Goal: Information Seeking & Learning: Find specific page/section

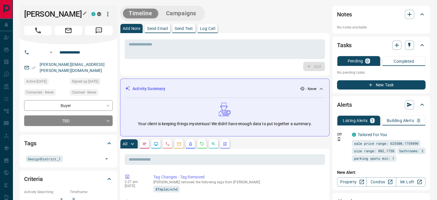
drag, startPoint x: 75, startPoint y: 16, endPoint x: 82, endPoint y: 11, distance: 8.3
click at [82, 11] on button "button" at bounding box center [84, 12] width 7 height 7
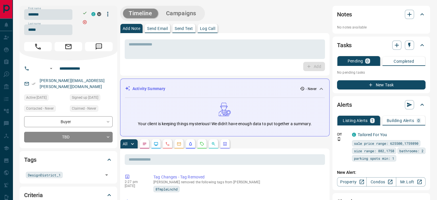
click at [44, 20] on div "First name ******* First name Last name ***** Last name" at bounding box center [56, 22] width 64 height 26
click at [49, 17] on input "*******" at bounding box center [48, 14] width 48 height 11
click at [49, 29] on input "*****" at bounding box center [48, 29] width 48 height 11
click at [69, 65] on input "**********" at bounding box center [79, 68] width 45 height 9
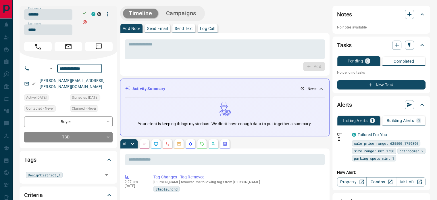
click at [69, 65] on input "**********" at bounding box center [79, 68] width 45 height 9
click at [89, 81] on div "rebecca.celia@gmail.com" at bounding box center [68, 84] width 89 height 16
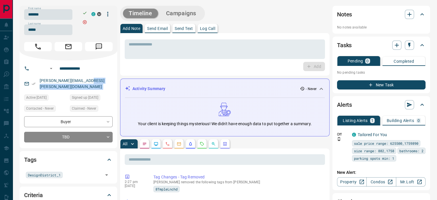
click at [89, 81] on div "rebecca.celia@gmail.com" at bounding box center [68, 84] width 89 height 16
copy link "rebecca.celia@gmail.com"
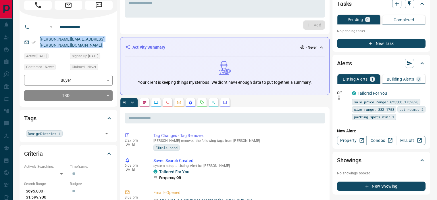
scroll to position [58, 0]
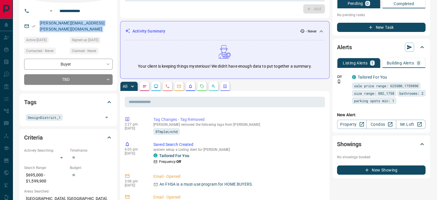
click at [168, 85] on icon "Calls" at bounding box center [167, 86] width 5 height 5
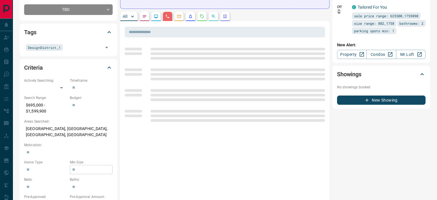
scroll to position [173, 0]
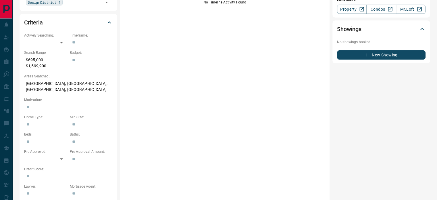
click at [74, 79] on p "Toronto, West End, East End, North Riverdale" at bounding box center [68, 87] width 89 height 16
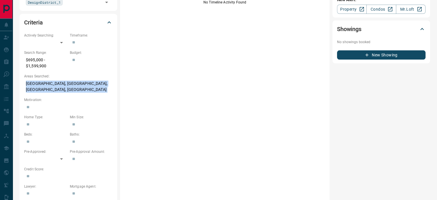
click at [74, 79] on p "Toronto, West End, East End, North Riverdale" at bounding box center [68, 87] width 89 height 16
copy p "Toronto, West End, East End, North Riverdale"
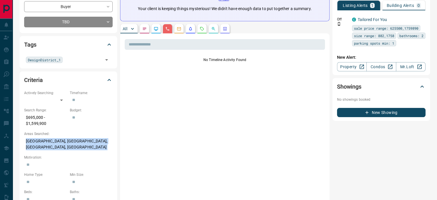
scroll to position [0, 0]
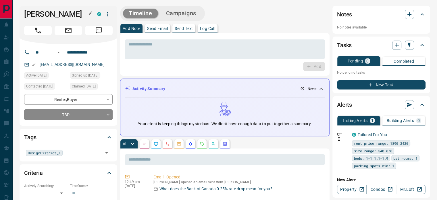
click at [92, 13] on icon "button" at bounding box center [90, 13] width 5 height 5
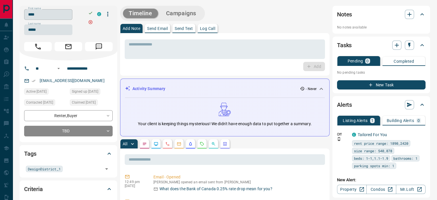
click at [72, 15] on input "****" at bounding box center [48, 14] width 48 height 11
click at [44, 31] on input "*****" at bounding box center [48, 29] width 48 height 11
click at [87, 69] on input "**********" at bounding box center [87, 68] width 45 height 9
click at [85, 81] on div "nellyflyy@gmail.com" at bounding box center [68, 80] width 89 height 9
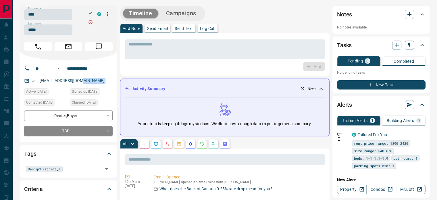
click at [85, 81] on div "nellyflyy@gmail.com" at bounding box center [68, 80] width 89 height 9
click at [84, 80] on div "nellyflyy@gmail.com" at bounding box center [68, 80] width 89 height 9
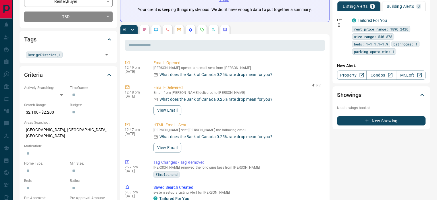
scroll to position [115, 0]
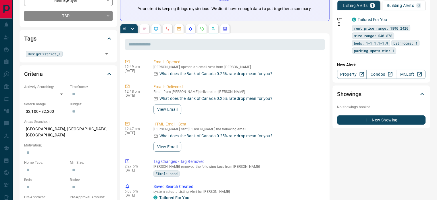
click at [66, 130] on p "Mississauga, Mississauga Valleys, Cooksville" at bounding box center [68, 132] width 89 height 16
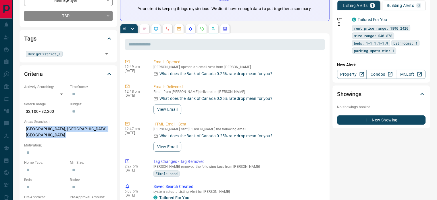
click at [66, 130] on p "Mississauga, Mississauga Valleys, Cooksville" at bounding box center [68, 132] width 89 height 16
copy p "Mississauga, Mississauga Valleys, Cooksville"
click at [171, 25] on button "button" at bounding box center [167, 28] width 9 height 9
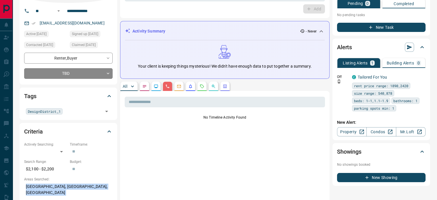
scroll to position [0, 0]
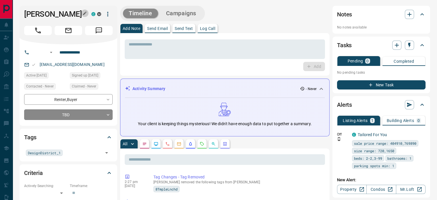
click at [82, 15] on button "button" at bounding box center [84, 12] width 7 height 7
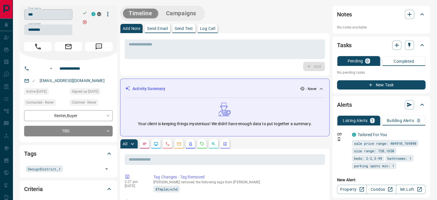
click at [52, 19] on input "***" at bounding box center [48, 14] width 48 height 11
click at [48, 28] on input "********" at bounding box center [48, 29] width 48 height 11
click at [70, 71] on input "**********" at bounding box center [79, 68] width 45 height 9
click at [81, 81] on p "rmac001@yahoo.com" at bounding box center [72, 80] width 68 height 9
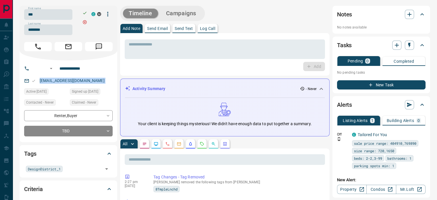
click at [81, 81] on p "rmac001@yahoo.com" at bounding box center [72, 80] width 68 height 9
copy link "rmac001@yahoo.com"
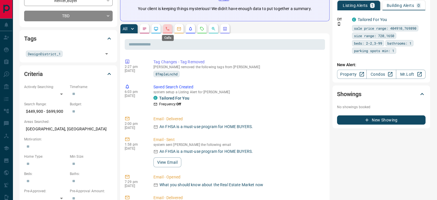
click at [169, 28] on icon "Calls" at bounding box center [167, 28] width 5 height 5
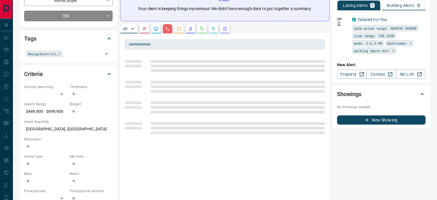
click at [62, 129] on p "Uxbridge, Rural Uxbridge" at bounding box center [68, 128] width 89 height 9
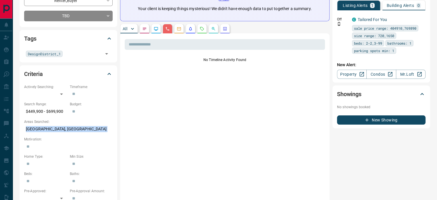
click at [62, 129] on p "Uxbridge, Rural Uxbridge" at bounding box center [68, 128] width 89 height 9
copy p "Uxbridge, Rural Uxbridge"
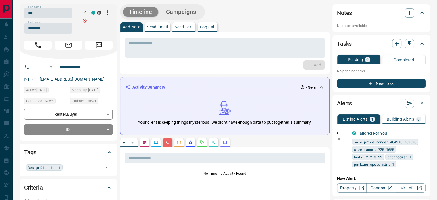
scroll to position [0, 0]
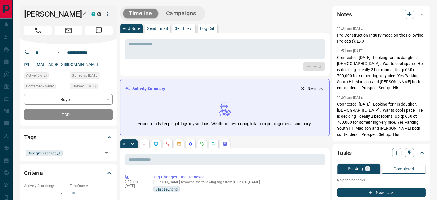
click at [83, 12] on icon "button" at bounding box center [85, 13] width 5 height 5
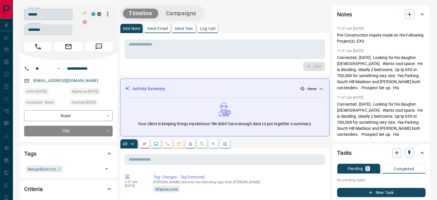
click at [62, 16] on input "******" at bounding box center [48, 14] width 48 height 11
click at [47, 33] on input "********" at bounding box center [48, 29] width 48 height 11
click at [81, 69] on input "**********" at bounding box center [87, 68] width 45 height 9
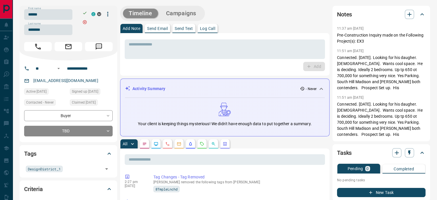
click at [82, 82] on div "tsheppard@ssbrlaw.com" at bounding box center [68, 80] width 89 height 9
copy link "tsheppard@ssbrlaw.com"
copy div "11:37 am Sep 14 2022 Pin Pre-Construction Inquiry made on the Following Project…"
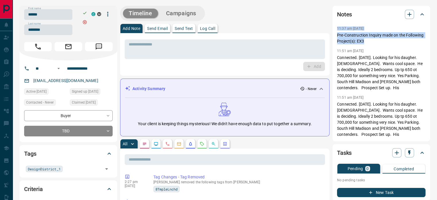
drag, startPoint x: 370, startPoint y: 45, endPoint x: 333, endPoint y: 27, distance: 41.0
click at [333, 27] on div "Notes 11:37 am Sep 14 2022 Pre-Construction Inquiry made on the Following Proje…" at bounding box center [382, 73] width 98 height 135
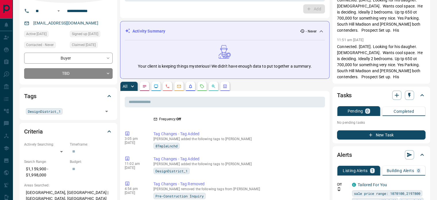
scroll to position [58, 0]
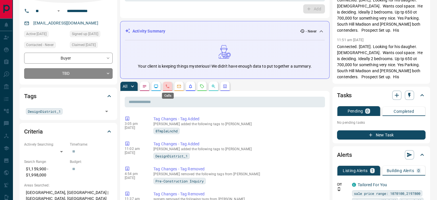
click at [168, 85] on icon "Calls" at bounding box center [167, 86] width 5 height 5
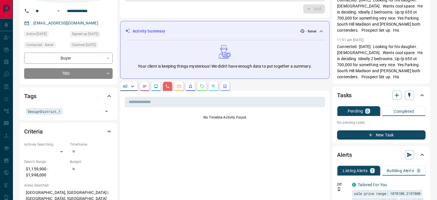
click at [311, 30] on p "- Never" at bounding box center [311, 31] width 11 height 5
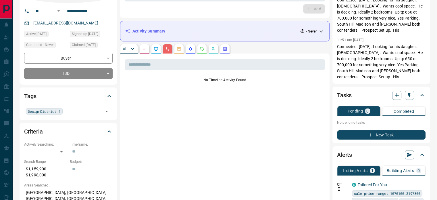
click at [313, 31] on p "- Never" at bounding box center [311, 31] width 11 height 5
click at [317, 30] on div "Activity Summary - Never" at bounding box center [221, 31] width 193 height 6
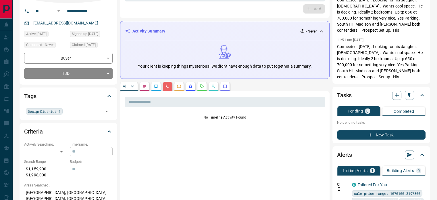
scroll to position [115, 0]
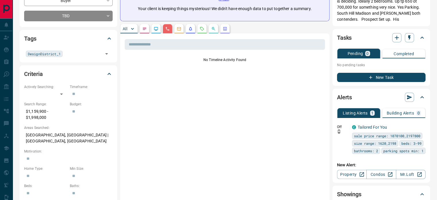
click at [47, 137] on p "Toronto, Midtown | Central, Casa Loma" at bounding box center [68, 138] width 89 height 16
copy p "Toronto, Midtown | Central, Casa Loma"
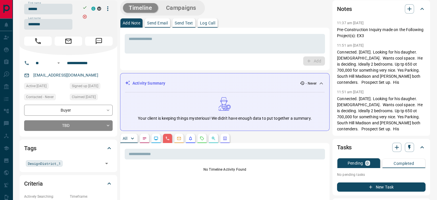
scroll to position [0, 0]
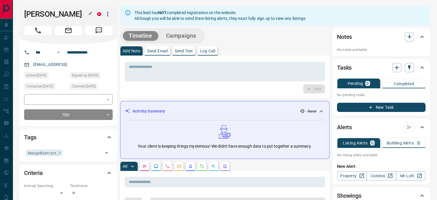
click at [83, 14] on h1 "[PERSON_NAME]" at bounding box center [56, 13] width 64 height 9
click at [94, 14] on button "button" at bounding box center [90, 12] width 7 height 7
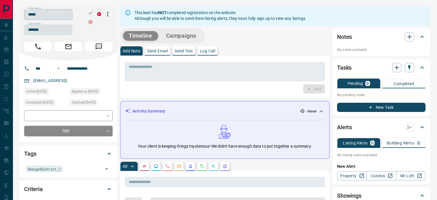
click at [59, 16] on input "*****" at bounding box center [48, 14] width 48 height 11
click at [49, 31] on input "*******" at bounding box center [48, 29] width 48 height 11
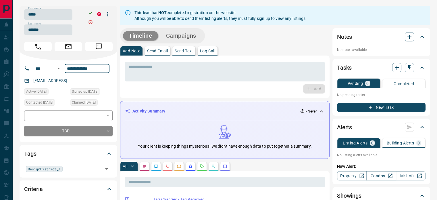
click at [84, 70] on input "**********" at bounding box center [87, 68] width 45 height 9
click at [95, 84] on div "qassimshabbir16@gmail.con" at bounding box center [68, 80] width 89 height 9
click at [89, 82] on div "qassimshabbir16@gmail.con" at bounding box center [68, 80] width 89 height 9
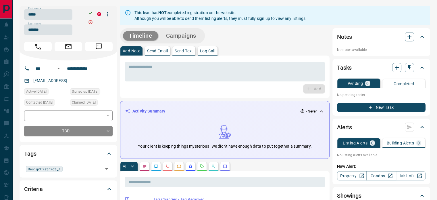
click at [89, 81] on div "qassimshabbir16@gmail.con" at bounding box center [68, 80] width 89 height 9
click at [168, 162] on button "button" at bounding box center [167, 166] width 9 height 9
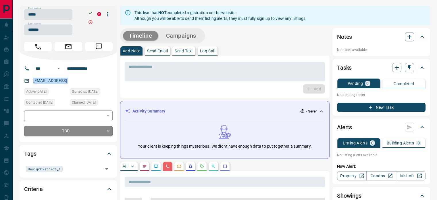
scroll to position [115, 0]
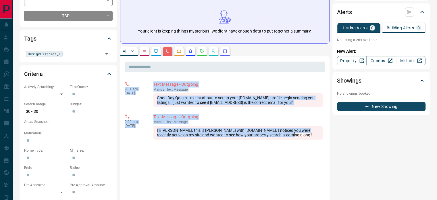
copy div "9:01 am Jul 23 2022 Text Message - Outgoing manual Text Message Good Day Qasim,…"
drag, startPoint x: 278, startPoint y: 135, endPoint x: 123, endPoint y: 84, distance: 162.7
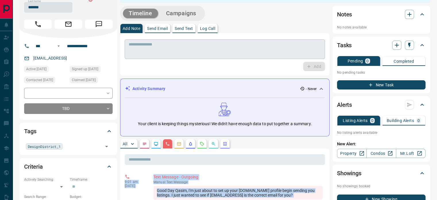
scroll to position [0, 0]
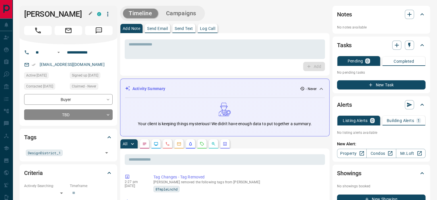
click at [91, 13] on icon "button" at bounding box center [90, 13] width 3 height 3
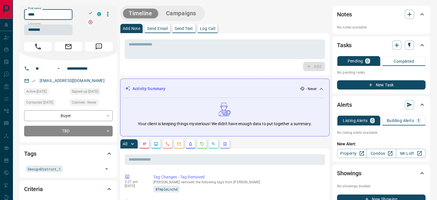
click at [67, 18] on input "****" at bounding box center [48, 14] width 48 height 11
click at [42, 28] on input "********" at bounding box center [48, 29] width 48 height 11
click at [83, 69] on input "**********" at bounding box center [87, 68] width 45 height 9
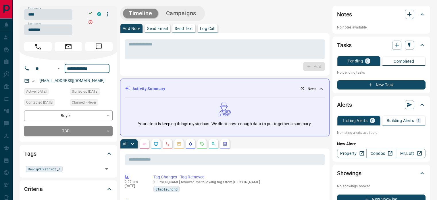
click at [84, 69] on input "**********" at bounding box center [87, 68] width 45 height 9
click at [93, 83] on div "rosaparadiso24@gmail.com" at bounding box center [68, 80] width 89 height 9
click at [93, 81] on div "rosaparadiso24@gmail.com" at bounding box center [68, 80] width 89 height 9
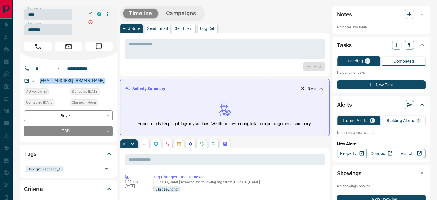
click at [93, 81] on div "rosaparadiso24@gmail.com" at bounding box center [68, 80] width 89 height 9
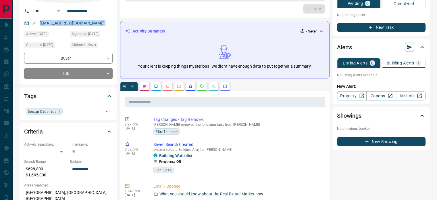
scroll to position [115, 0]
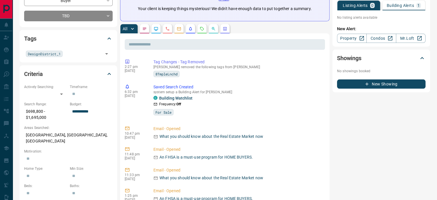
click at [67, 135] on p "Toronto, Downtown, Queen West" at bounding box center [68, 138] width 89 height 16
copy p "Toronto, Downtown, Queen West"
click at [169, 30] on icon "Calls" at bounding box center [167, 28] width 3 height 3
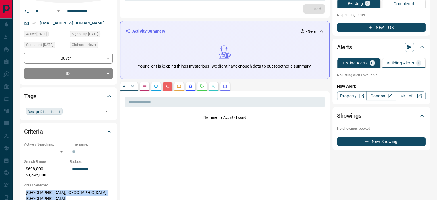
scroll to position [0, 0]
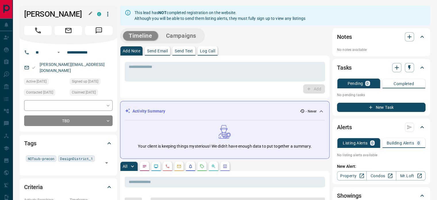
click at [87, 15] on div at bounding box center [90, 13] width 7 height 8
click at [88, 14] on icon "button" at bounding box center [90, 13] width 5 height 5
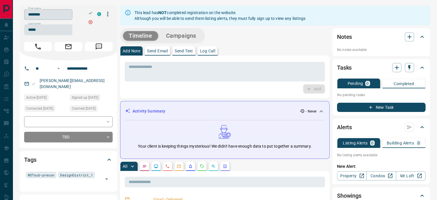
click at [55, 18] on input "********" at bounding box center [48, 14] width 48 height 11
click at [39, 29] on input "*****" at bounding box center [48, 29] width 48 height 11
click at [82, 66] on input "**********" at bounding box center [87, 68] width 45 height 9
click at [97, 82] on div "munendra.jadon@gmail.com" at bounding box center [68, 84] width 89 height 16
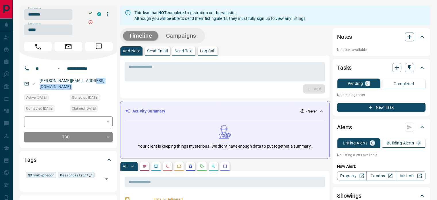
click at [97, 82] on div "munendra.jadon@gmail.com" at bounding box center [68, 84] width 89 height 16
click at [95, 81] on div "munendra.jadon@gmail.com" at bounding box center [68, 84] width 89 height 16
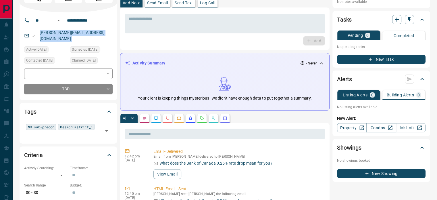
scroll to position [58, 0]
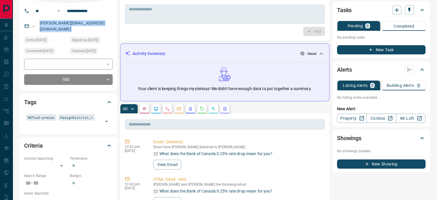
click at [166, 109] on icon "Calls" at bounding box center [167, 108] width 5 height 5
click at [167, 109] on icon "Calls" at bounding box center [167, 108] width 5 height 5
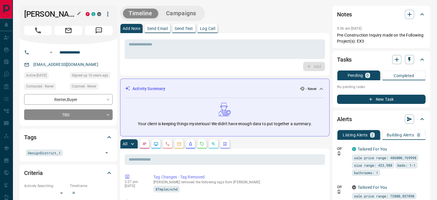
click at [80, 16] on button "button" at bounding box center [78, 12] width 7 height 7
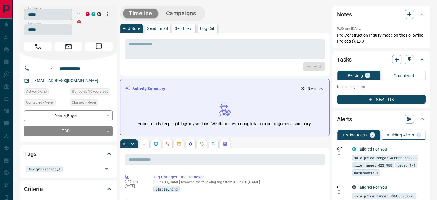
click at [62, 17] on input "*****" at bounding box center [48, 14] width 48 height 11
click at [59, 29] on input "*****" at bounding box center [48, 29] width 48 height 11
click at [79, 69] on input "**********" at bounding box center [79, 68] width 45 height 9
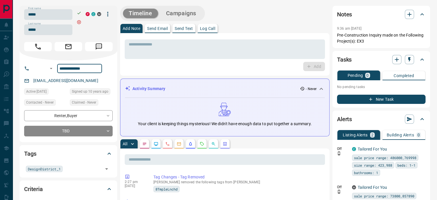
click at [79, 69] on input "**********" at bounding box center [79, 68] width 45 height 9
click at [102, 83] on div "[EMAIL_ADDRESS][DOMAIN_NAME]" at bounding box center [68, 80] width 89 height 9
click at [101, 80] on div "[EMAIL_ADDRESS][DOMAIN_NAME]" at bounding box center [68, 80] width 89 height 9
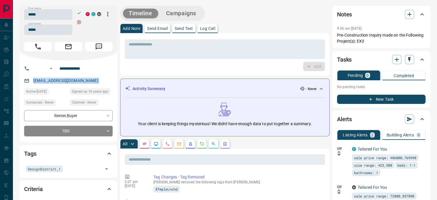
click at [100, 80] on p "[EMAIL_ADDRESS][DOMAIN_NAME]" at bounding box center [66, 80] width 68 height 9
copy link "[EMAIL_ADDRESS][DOMAIN_NAME]"
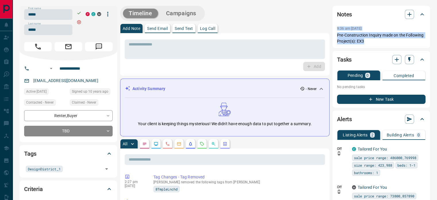
copy div "9:36 am [DATE] Pre-Construction Inquiry made on the Following Project(s): EX3"
drag, startPoint x: 373, startPoint y: 40, endPoint x: 335, endPoint y: 30, distance: 39.2
click at [335, 30] on div "Notes 9:36 am [DATE] Pre-Construction Inquiry made on the Following Project(s):…" at bounding box center [382, 27] width 98 height 42
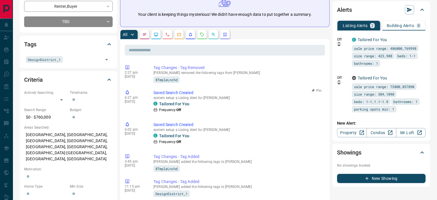
scroll to position [115, 0]
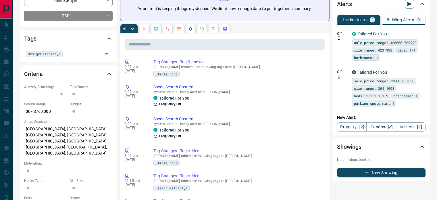
click at [168, 27] on icon "Calls" at bounding box center [167, 28] width 5 height 5
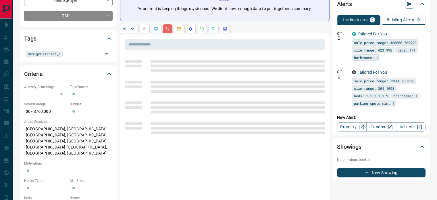
click at [63, 136] on p "[GEOGRAPHIC_DATA], [GEOGRAPHIC_DATA], [GEOGRAPHIC_DATA], [GEOGRAPHIC_DATA], [GE…" at bounding box center [68, 141] width 89 height 34
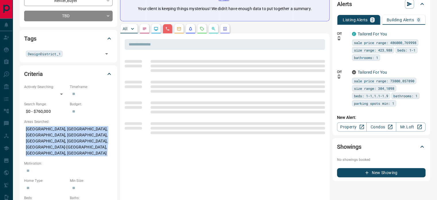
click at [63, 136] on p "[GEOGRAPHIC_DATA], [GEOGRAPHIC_DATA], [GEOGRAPHIC_DATA], [GEOGRAPHIC_DATA], [GE…" at bounding box center [68, 141] width 89 height 34
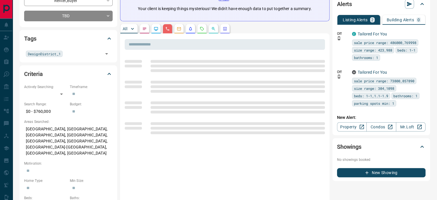
click at [63, 136] on p "[GEOGRAPHIC_DATA], [GEOGRAPHIC_DATA], [GEOGRAPHIC_DATA], [GEOGRAPHIC_DATA], [GE…" at bounding box center [68, 141] width 89 height 34
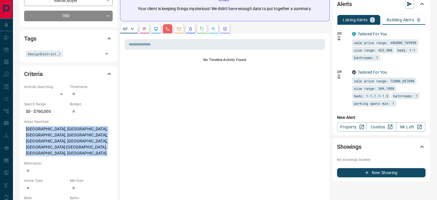
click at [63, 136] on p "[GEOGRAPHIC_DATA], [GEOGRAPHIC_DATA], [GEOGRAPHIC_DATA], [GEOGRAPHIC_DATA], [GE…" at bounding box center [68, 141] width 89 height 34
copy p "[GEOGRAPHIC_DATA], [GEOGRAPHIC_DATA], [GEOGRAPHIC_DATA], [GEOGRAPHIC_DATA], [GE…"
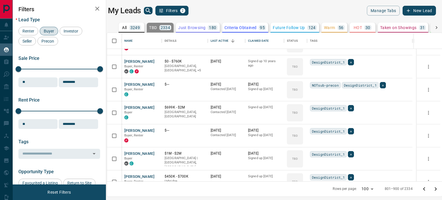
scroll to position [63, 0]
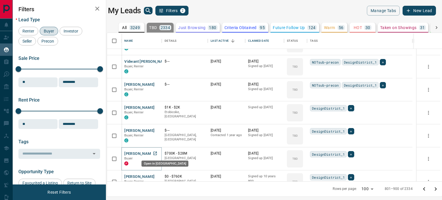
click at [157, 152] on icon "Open in New Tab" at bounding box center [155, 153] width 5 height 5
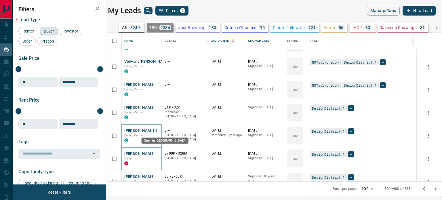
click at [157, 129] on icon "Open in New Tab" at bounding box center [155, 130] width 5 height 5
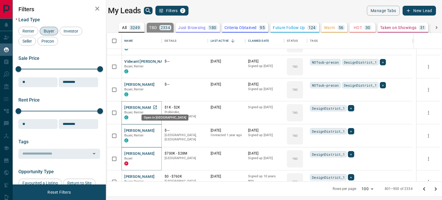
click at [158, 107] on link "Open in New Tab" at bounding box center [154, 107] width 7 height 7
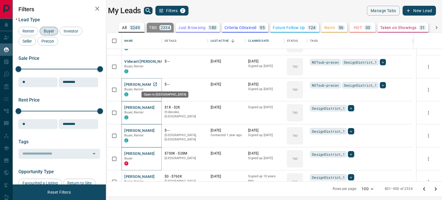
click at [158, 85] on link "Open in New Tab" at bounding box center [154, 84] width 7 height 7
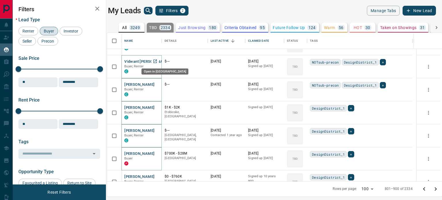
click at [156, 61] on icon "Open in New Tab" at bounding box center [155, 61] width 5 height 5
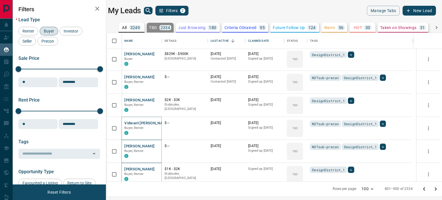
scroll to position [0, 0]
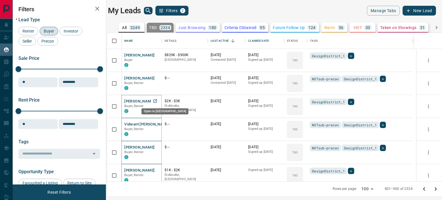
click at [157, 99] on icon "Open in New Tab" at bounding box center [155, 101] width 5 height 5
click at [157, 77] on icon "Open in New Tab" at bounding box center [155, 78] width 5 height 5
click at [155, 54] on icon "Open in New Tab" at bounding box center [155, 55] width 5 height 5
click at [421, 189] on icon "Go to previous page" at bounding box center [423, 188] width 7 height 7
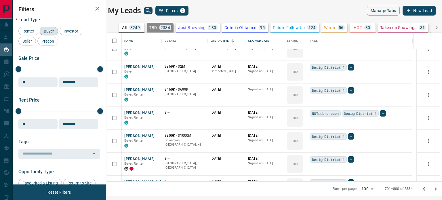
scroll to position [2168, 0]
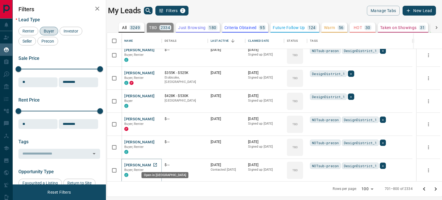
click at [156, 163] on icon "Open in New Tab" at bounding box center [155, 164] width 5 height 5
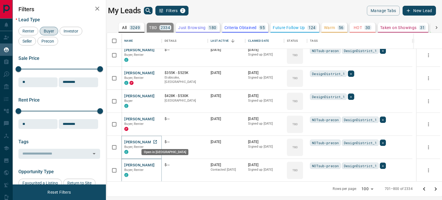
click at [157, 141] on icon "Open in New Tab" at bounding box center [155, 141] width 5 height 5
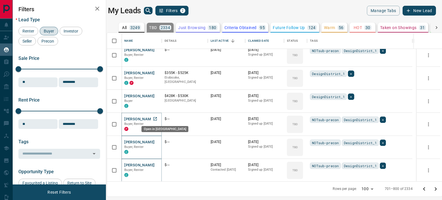
click at [159, 119] on link "Open in New Tab" at bounding box center [154, 118] width 7 height 7
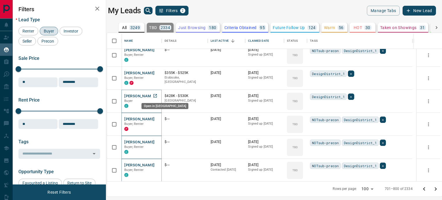
click at [158, 95] on link "Open in New Tab" at bounding box center [154, 95] width 7 height 7
click at [156, 72] on icon "Open in New Tab" at bounding box center [155, 72] width 5 height 5
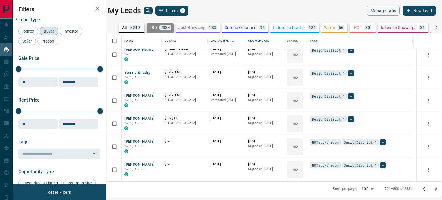
scroll to position [2053, 0]
click at [158, 164] on link "Open in New Tab" at bounding box center [154, 164] width 7 height 7
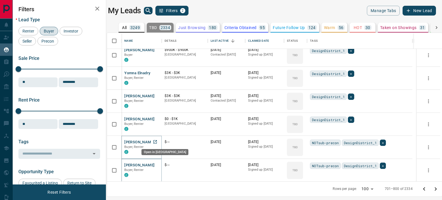
click at [156, 142] on icon "Open in New Tab" at bounding box center [155, 141] width 5 height 5
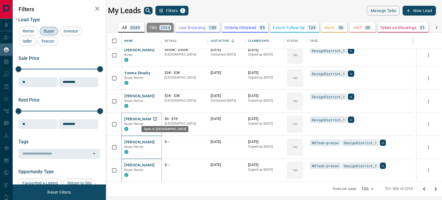
click at [159, 118] on link "Open in New Tab" at bounding box center [154, 118] width 7 height 7
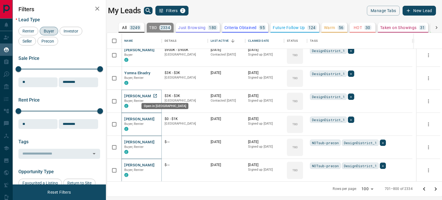
click at [157, 95] on icon "Open in New Tab" at bounding box center [154, 95] width 3 height 3
click at [156, 72] on icon "Open in New Tab" at bounding box center [155, 72] width 5 height 5
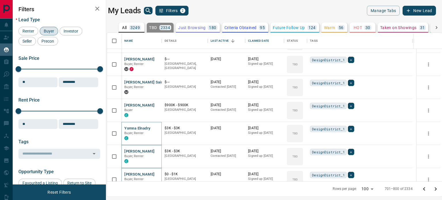
scroll to position [1938, 0]
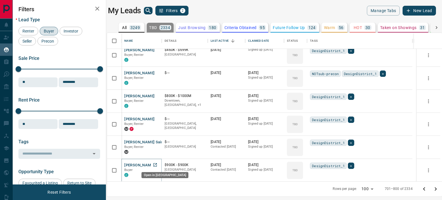
click at [155, 163] on icon "Open in New Tab" at bounding box center [155, 164] width 5 height 5
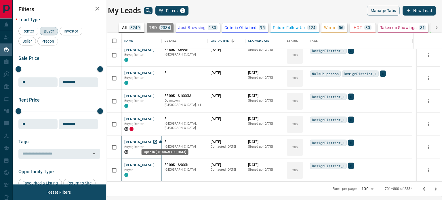
click at [155, 141] on icon "Open in New Tab" at bounding box center [155, 141] width 5 height 5
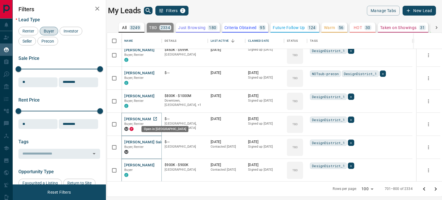
click at [157, 118] on icon "Open in New Tab" at bounding box center [155, 118] width 5 height 5
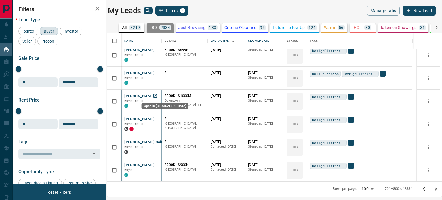
click at [155, 95] on icon "Open in New Tab" at bounding box center [154, 95] width 3 height 3
click at [158, 72] on link "Open in New Tab" at bounding box center [154, 72] width 7 height 7
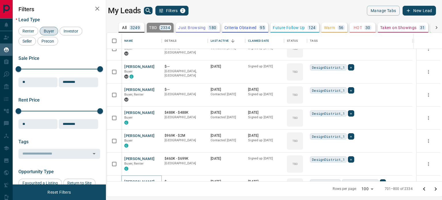
scroll to position [1823, 0]
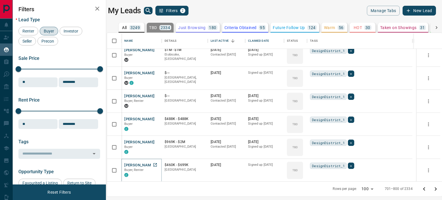
click at [157, 164] on icon "Open in New Tab" at bounding box center [155, 164] width 5 height 5
click at [158, 141] on link "Open in New Tab" at bounding box center [154, 141] width 7 height 7
click at [157, 118] on icon "Open in New Tab" at bounding box center [155, 118] width 5 height 5
click at [157, 96] on icon "Open in New Tab" at bounding box center [154, 95] width 3 height 3
click at [159, 73] on link "Open in New Tab" at bounding box center [154, 72] width 7 height 7
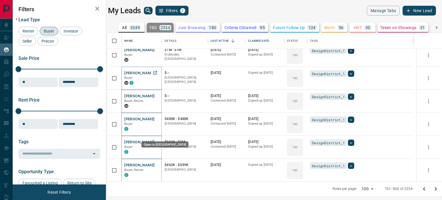
scroll to position [1708, 0]
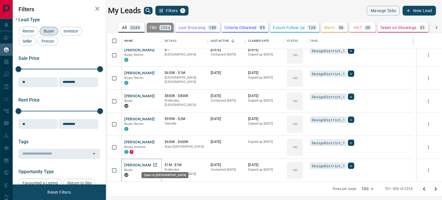
click at [156, 164] on icon "Open in New Tab" at bounding box center [155, 164] width 5 height 5
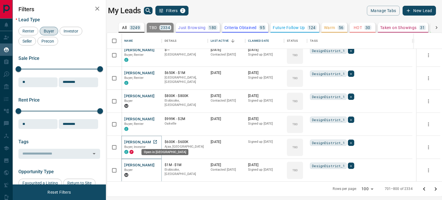
click at [156, 140] on icon "Open in New Tab" at bounding box center [155, 141] width 5 height 5
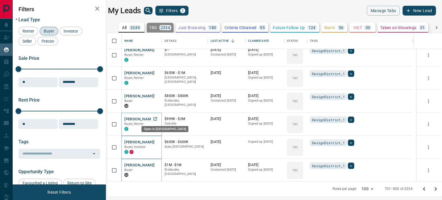
click at [155, 119] on icon "Open in New Tab" at bounding box center [155, 118] width 5 height 5
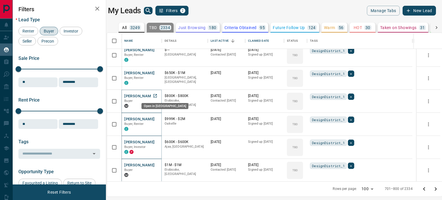
click at [155, 95] on icon "Open in New Tab" at bounding box center [154, 95] width 3 height 3
click at [156, 72] on icon "Open in New Tab" at bounding box center [155, 72] width 5 height 5
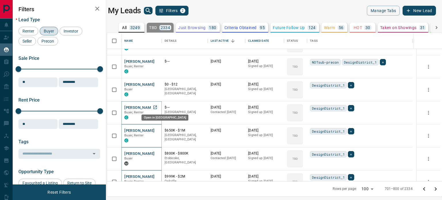
click at [157, 106] on icon "Open in New Tab" at bounding box center [155, 107] width 5 height 5
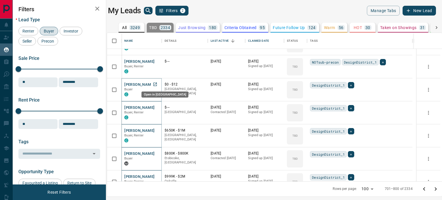
click at [155, 83] on icon "Open in New Tab" at bounding box center [154, 84] width 3 height 3
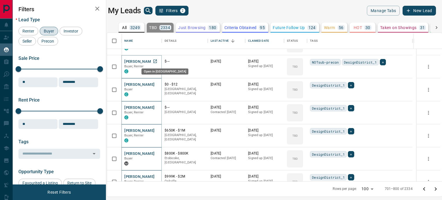
click at [157, 60] on icon "Open in New Tab" at bounding box center [155, 61] width 5 height 5
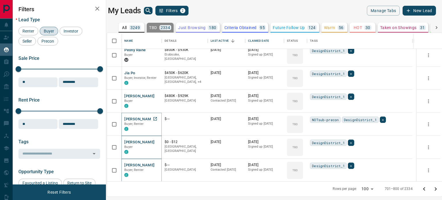
scroll to position [1535, 0]
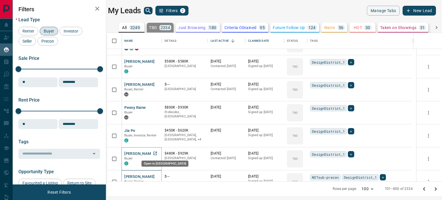
click at [157, 153] on icon "Open in New Tab" at bounding box center [155, 153] width 5 height 5
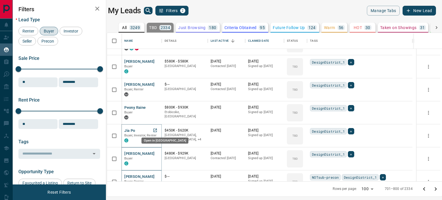
click at [155, 129] on icon "Open in New Tab" at bounding box center [155, 130] width 5 height 5
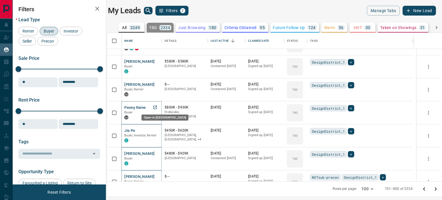
click at [156, 108] on icon "Open in New Tab" at bounding box center [155, 107] width 5 height 5
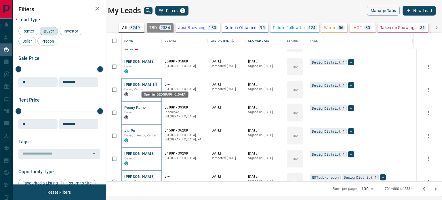
click at [154, 87] on link "Open in New Tab" at bounding box center [154, 84] width 7 height 7
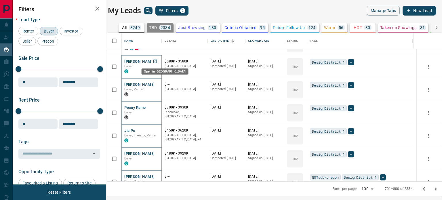
click at [156, 61] on icon "Open in New Tab" at bounding box center [155, 61] width 5 height 5
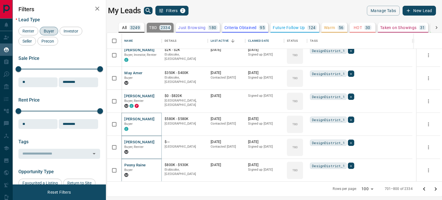
scroll to position [1420, 0]
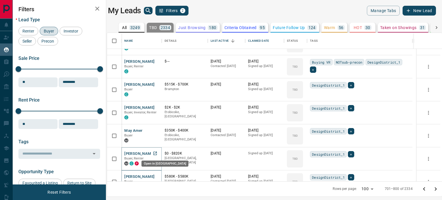
click at [154, 153] on icon "Open in New Tab" at bounding box center [154, 153] width 3 height 3
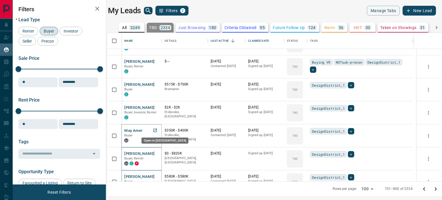
click at [156, 130] on icon "Open in New Tab" at bounding box center [155, 130] width 5 height 5
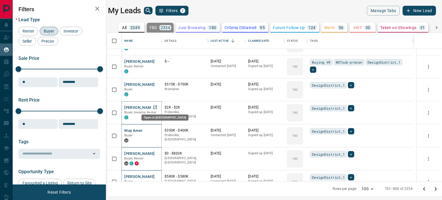
click at [156, 105] on icon "Open in New Tab" at bounding box center [155, 107] width 5 height 5
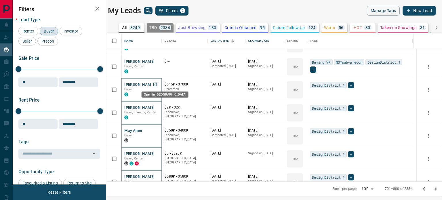
click at [156, 84] on icon "Open in New Tab" at bounding box center [154, 84] width 3 height 3
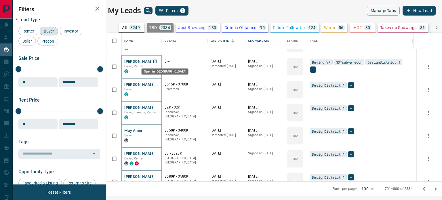
click at [157, 62] on icon "Open in New Tab" at bounding box center [155, 61] width 5 height 5
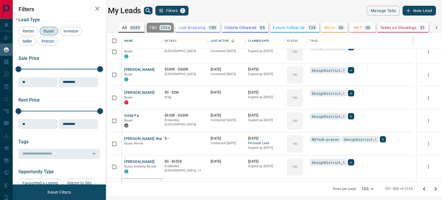
scroll to position [1305, 0]
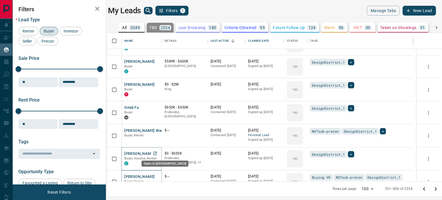
click at [157, 152] on icon "Open in New Tab" at bounding box center [155, 153] width 5 height 5
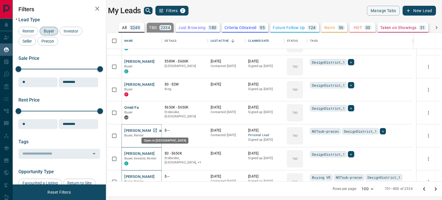
click at [157, 129] on icon "Open in New Tab" at bounding box center [155, 130] width 5 height 5
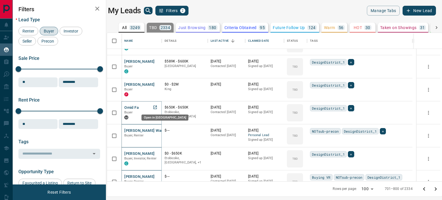
click at [156, 108] on icon "Open in New Tab" at bounding box center [154, 107] width 3 height 3
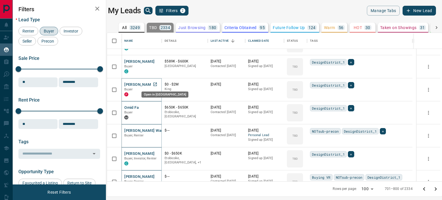
click at [156, 86] on icon "Open in New Tab" at bounding box center [155, 84] width 5 height 5
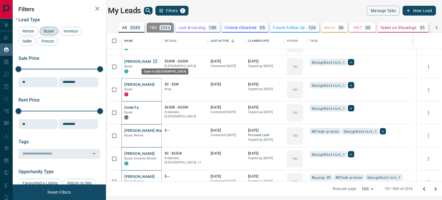
click at [156, 64] on div "Open in [GEOGRAPHIC_DATA]" at bounding box center [165, 69] width 48 height 11
click at [156, 60] on icon "Open in New Tab" at bounding box center [155, 61] width 5 height 5
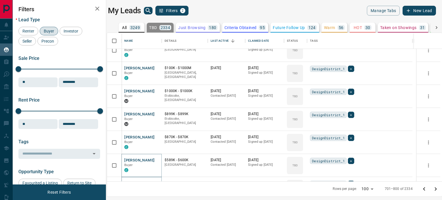
scroll to position [1190, 0]
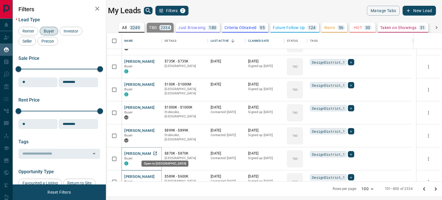
click at [156, 152] on icon "Open in New Tab" at bounding box center [154, 153] width 3 height 3
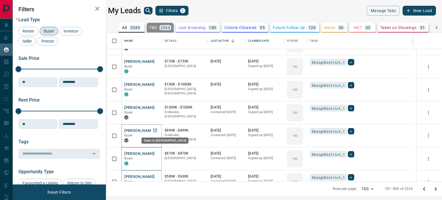
click at [156, 129] on icon "Open in New Tab" at bounding box center [154, 130] width 3 height 3
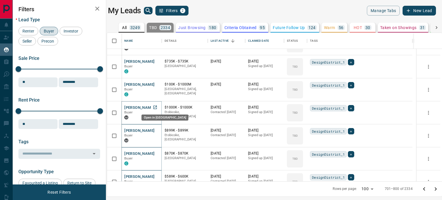
click at [156, 106] on icon "Open in New Tab" at bounding box center [155, 107] width 5 height 5
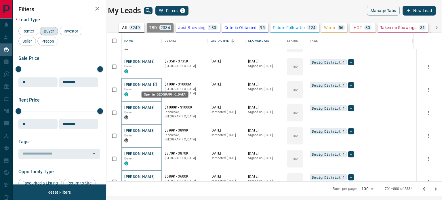
click at [157, 86] on icon "Open in New Tab" at bounding box center [155, 84] width 5 height 5
click at [159, 65] on p "Buyer" at bounding box center [141, 66] width 35 height 5
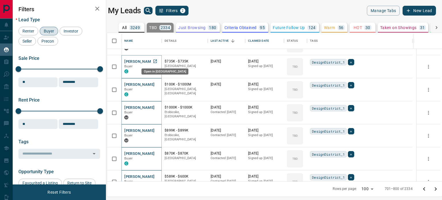
click at [156, 62] on icon "Open in New Tab" at bounding box center [155, 61] width 5 height 5
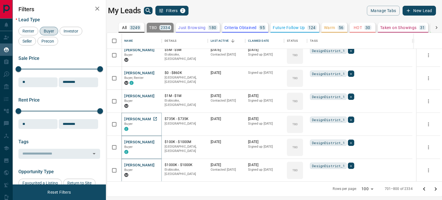
scroll to position [1075, 0]
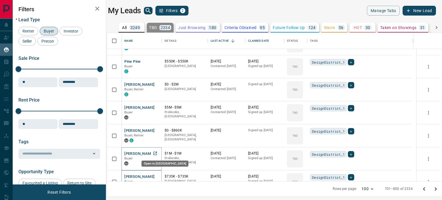
click at [157, 151] on icon "Open in New Tab" at bounding box center [155, 153] width 5 height 5
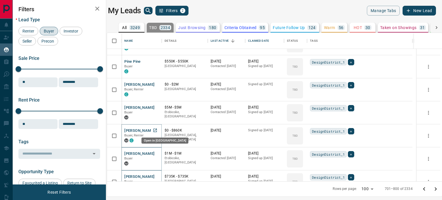
click at [155, 130] on icon "Open in New Tab" at bounding box center [154, 130] width 3 height 3
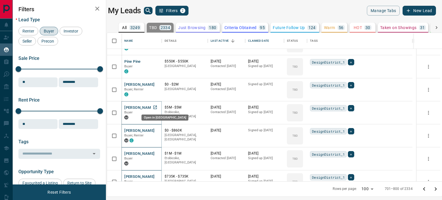
click at [157, 108] on icon "Open in New Tab" at bounding box center [155, 107] width 5 height 5
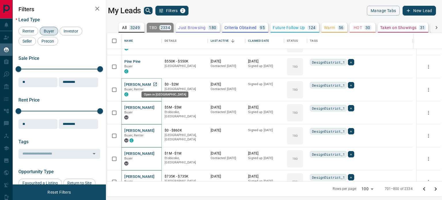
click at [157, 85] on icon "Open in New Tab" at bounding box center [154, 84] width 3 height 3
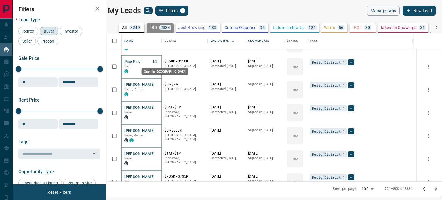
click at [157, 60] on icon "Open in New Tab" at bounding box center [154, 61] width 3 height 3
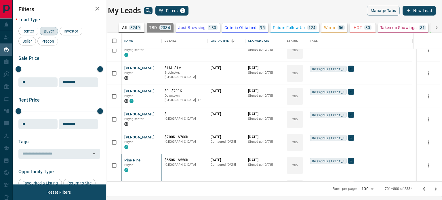
scroll to position [960, 0]
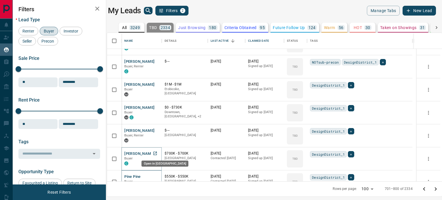
click at [157, 152] on icon "Open in New Tab" at bounding box center [154, 153] width 3 height 3
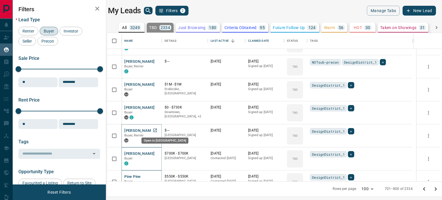
click at [154, 129] on icon "Open in New Tab" at bounding box center [154, 130] width 3 height 3
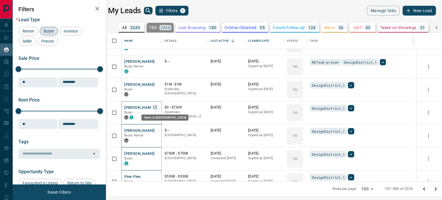
click at [156, 106] on icon "Open in New Tab" at bounding box center [155, 107] width 5 height 5
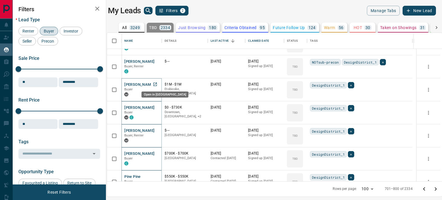
click at [155, 81] on link "Open in New Tab" at bounding box center [154, 84] width 7 height 7
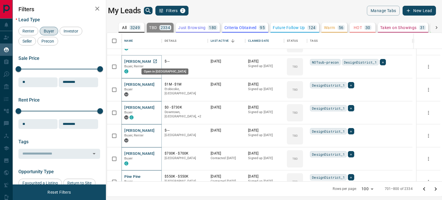
click at [156, 62] on icon "Open in New Tab" at bounding box center [155, 61] width 5 height 5
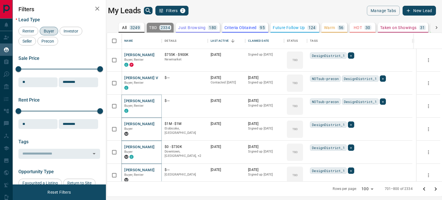
scroll to position [845, 0]
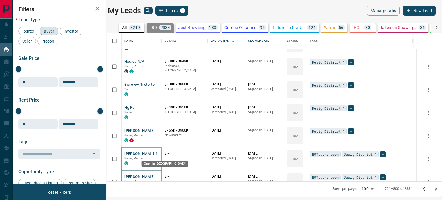
click at [156, 152] on icon "Open in New Tab" at bounding box center [155, 153] width 5 height 5
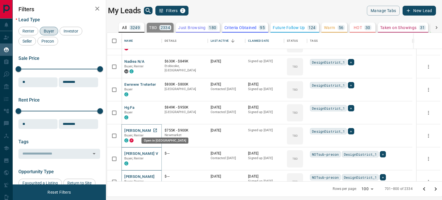
click at [157, 129] on icon "Open in New Tab" at bounding box center [155, 130] width 5 height 5
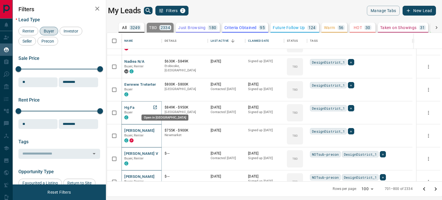
click at [157, 108] on icon "Open in New Tab" at bounding box center [155, 107] width 5 height 5
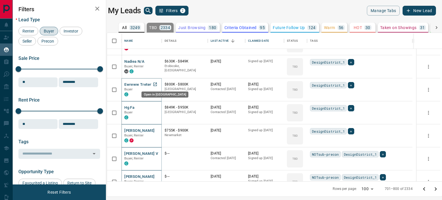
click at [157, 83] on icon "Open in New Tab" at bounding box center [155, 84] width 5 height 5
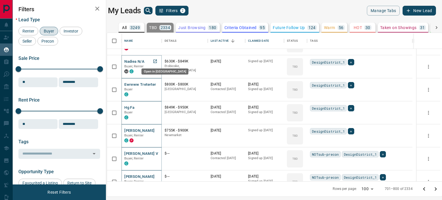
click at [157, 62] on icon "Open in New Tab" at bounding box center [154, 61] width 3 height 3
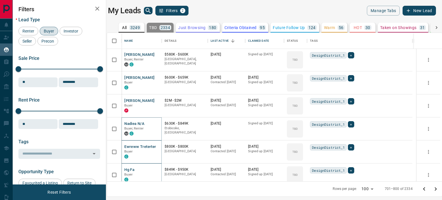
scroll to position [730, 0]
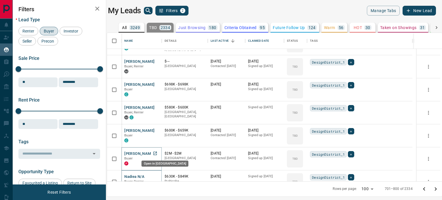
click at [154, 153] on icon "Open in New Tab" at bounding box center [154, 153] width 3 height 3
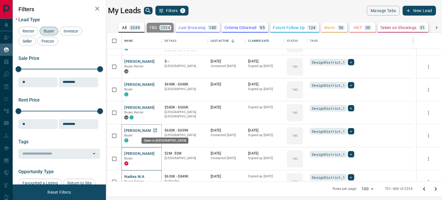
click at [155, 129] on icon "Open in New Tab" at bounding box center [155, 130] width 5 height 5
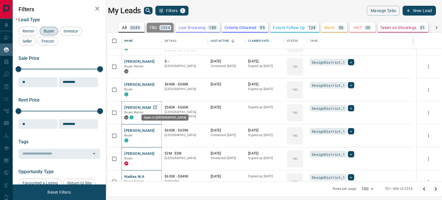
click at [157, 109] on icon "Open in New Tab" at bounding box center [155, 107] width 5 height 5
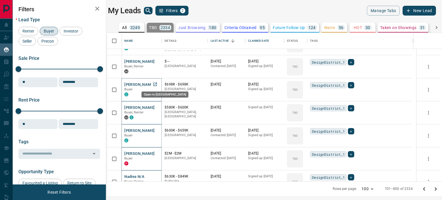
click at [158, 83] on link "Open in New Tab" at bounding box center [154, 84] width 7 height 7
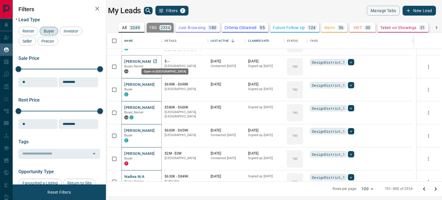
click at [155, 63] on icon "Open in New Tab" at bounding box center [155, 61] width 5 height 5
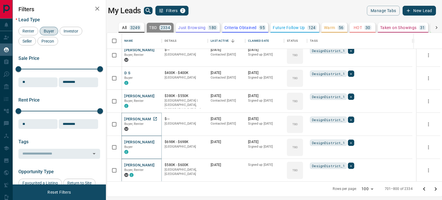
scroll to position [615, 0]
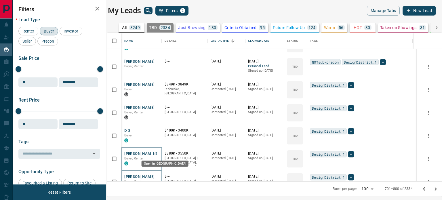
click at [157, 152] on icon "Open in New Tab" at bounding box center [154, 153] width 3 height 3
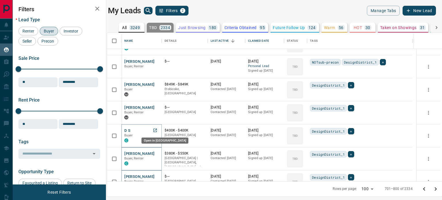
click at [158, 130] on link "Open in New Tab" at bounding box center [154, 130] width 7 height 7
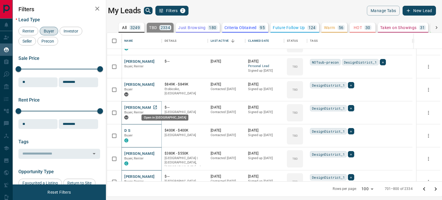
click at [158, 106] on link "Open in New Tab" at bounding box center [154, 107] width 7 height 7
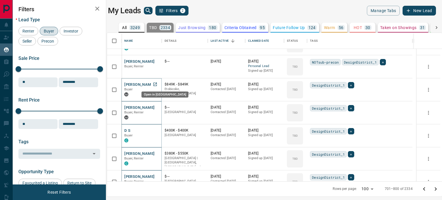
click at [156, 85] on icon "Open in New Tab" at bounding box center [155, 84] width 5 height 5
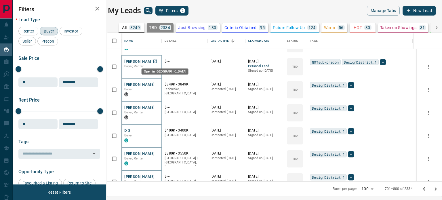
click at [154, 61] on icon "Open in New Tab" at bounding box center [154, 61] width 3 height 3
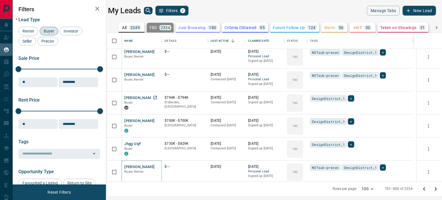
scroll to position [500, 0]
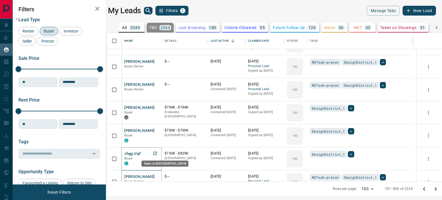
click at [154, 152] on icon "Open in New Tab" at bounding box center [155, 153] width 5 height 5
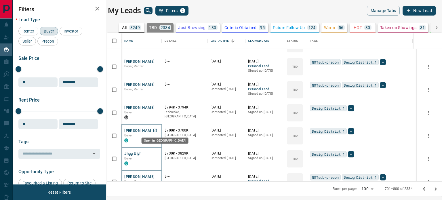
click at [159, 129] on link "Open in New Tab" at bounding box center [154, 130] width 7 height 7
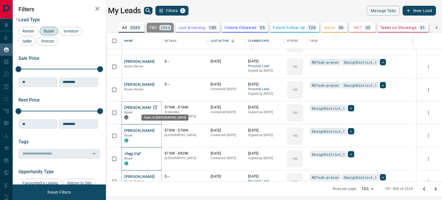
click at [156, 108] on icon "Open in New Tab" at bounding box center [155, 107] width 5 height 5
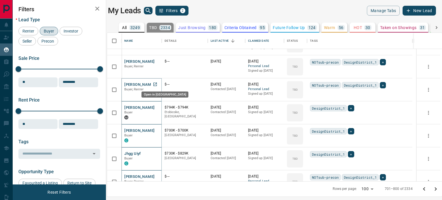
click at [156, 83] on icon "Open in New Tab" at bounding box center [155, 84] width 5 height 5
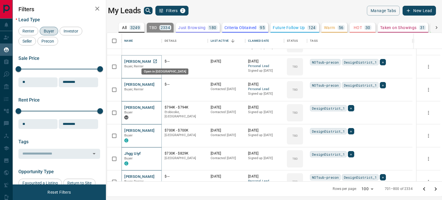
click at [156, 62] on icon "Open in New Tab" at bounding box center [155, 61] width 5 height 5
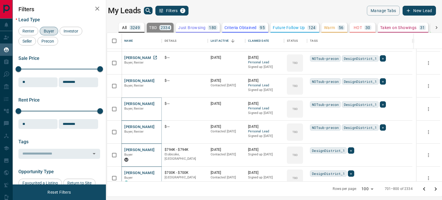
scroll to position [442, 0]
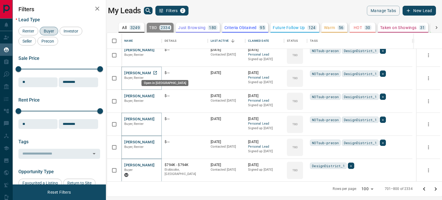
click at [156, 73] on icon "Open in New Tab" at bounding box center [155, 72] width 5 height 5
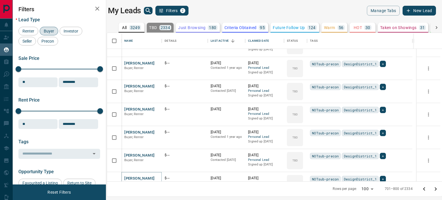
scroll to position [327, 0]
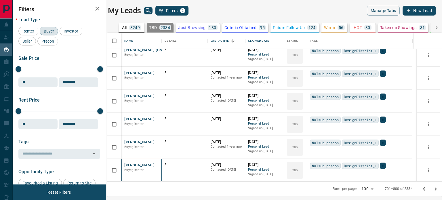
click at [160, 163] on div "[PERSON_NAME], Renter" at bounding box center [141, 170] width 40 height 23
click at [155, 162] on icon "Open in New Tab" at bounding box center [155, 164] width 5 height 5
click at [157, 143] on icon "Open in New Tab" at bounding box center [155, 141] width 5 height 5
click at [157, 117] on icon "Open in New Tab" at bounding box center [155, 118] width 5 height 5
click at [155, 96] on icon "Open in New Tab" at bounding box center [155, 95] width 5 height 5
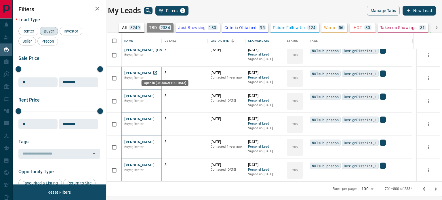
click at [156, 75] on link "Open in New Tab" at bounding box center [154, 72] width 7 height 7
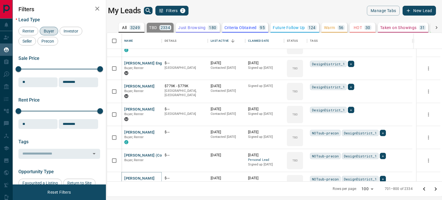
scroll to position [212, 0]
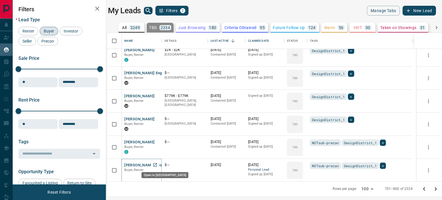
click at [156, 164] on icon "Open in New Tab" at bounding box center [155, 164] width 5 height 5
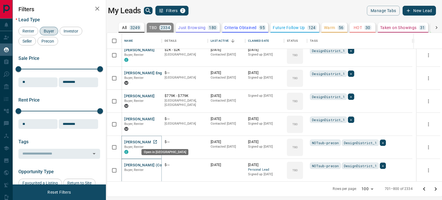
click at [155, 141] on icon "Open in New Tab" at bounding box center [155, 141] width 5 height 5
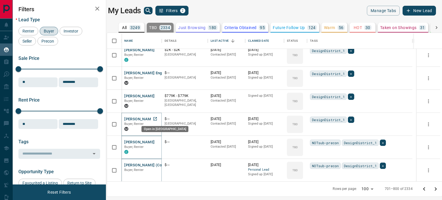
click at [156, 119] on icon "Open in New Tab" at bounding box center [155, 118] width 5 height 5
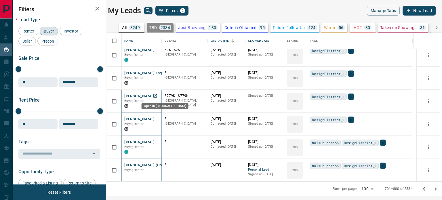
click at [155, 96] on icon "Open in New Tab" at bounding box center [155, 95] width 5 height 5
click at [156, 73] on icon "Open in New Tab" at bounding box center [155, 72] width 5 height 5
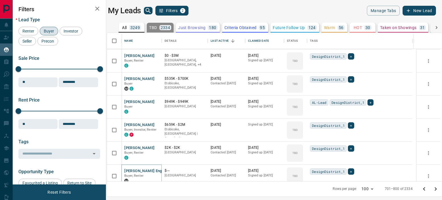
scroll to position [97, 0]
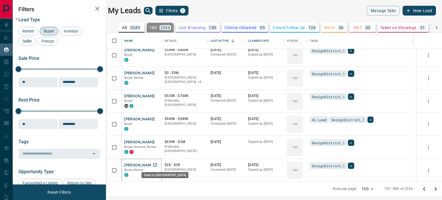
click at [155, 165] on icon "Open in New Tab" at bounding box center [155, 164] width 5 height 5
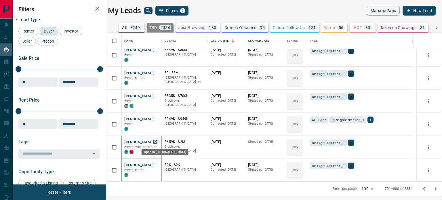
click at [157, 142] on icon "Open in New Tab" at bounding box center [155, 141] width 5 height 5
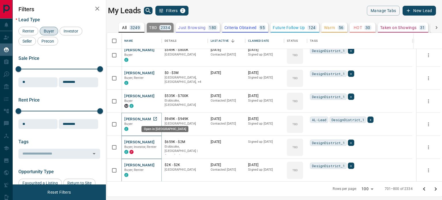
click at [156, 119] on icon "Open in New Tab" at bounding box center [155, 118] width 5 height 5
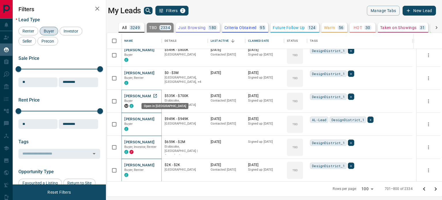
click at [156, 96] on icon "Open in New Tab" at bounding box center [155, 95] width 5 height 5
click at [156, 73] on icon "Open in New Tab" at bounding box center [155, 72] width 5 height 5
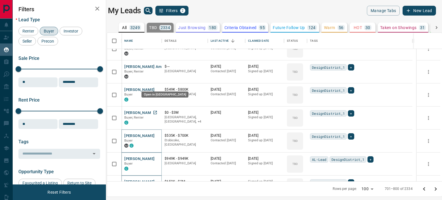
scroll to position [40, 0]
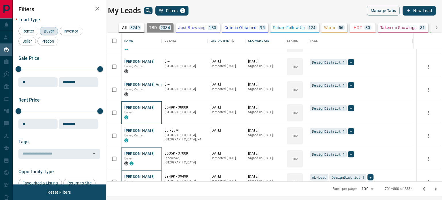
click at [160, 106] on div "[PERSON_NAME] Buyer C" at bounding box center [141, 112] width 40 height 23
click at [157, 106] on icon "Open in New Tab" at bounding box center [155, 107] width 5 height 5
click at [157, 85] on icon "Open in New Tab" at bounding box center [155, 84] width 5 height 5
click at [157, 61] on icon "Open in New Tab" at bounding box center [155, 61] width 5 height 5
click at [155, 61] on icon "Open in New Tab" at bounding box center [155, 61] width 5 height 5
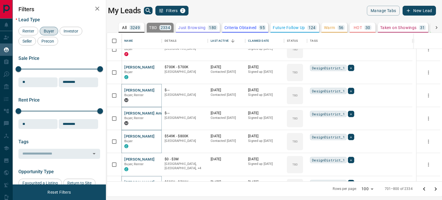
scroll to position [0, 0]
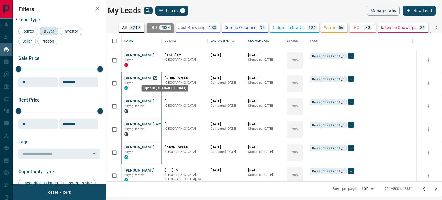
click at [159, 77] on link "Open in New Tab" at bounding box center [154, 77] width 7 height 7
click at [158, 52] on link "Open in New Tab" at bounding box center [154, 54] width 7 height 7
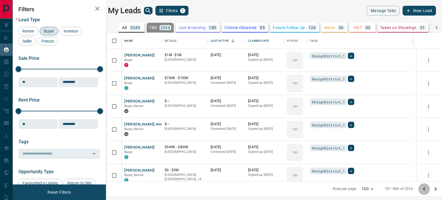
click at [422, 190] on icon "Go to previous page" at bounding box center [423, 188] width 7 height 7
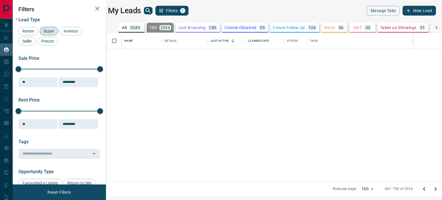
scroll to position [1248, 0]
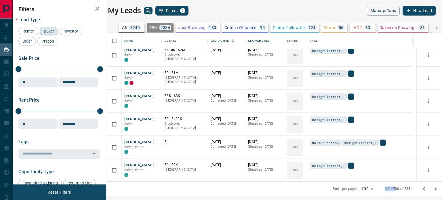
drag, startPoint x: 394, startPoint y: 189, endPoint x: 377, endPoint y: 189, distance: 17.0
click at [377, 189] on div "Rows per page: 100 *** 601–700 of 2334" at bounding box center [384, 188] width 116 height 15
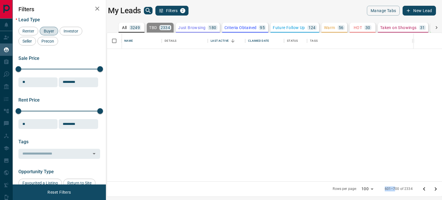
scroll to position [1650, 0]
